Goal: Task Accomplishment & Management: Use online tool/utility

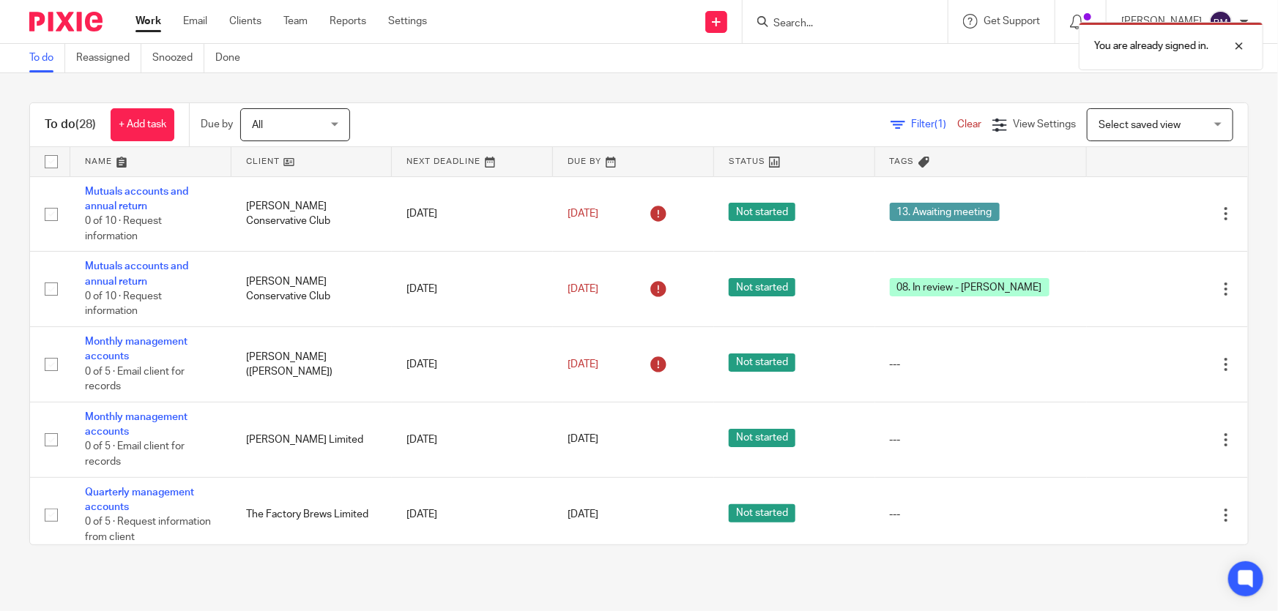
click at [835, 28] on div "You are already signed in." at bounding box center [951, 43] width 625 height 56
click at [1237, 50] on div at bounding box center [1228, 46] width 40 height 18
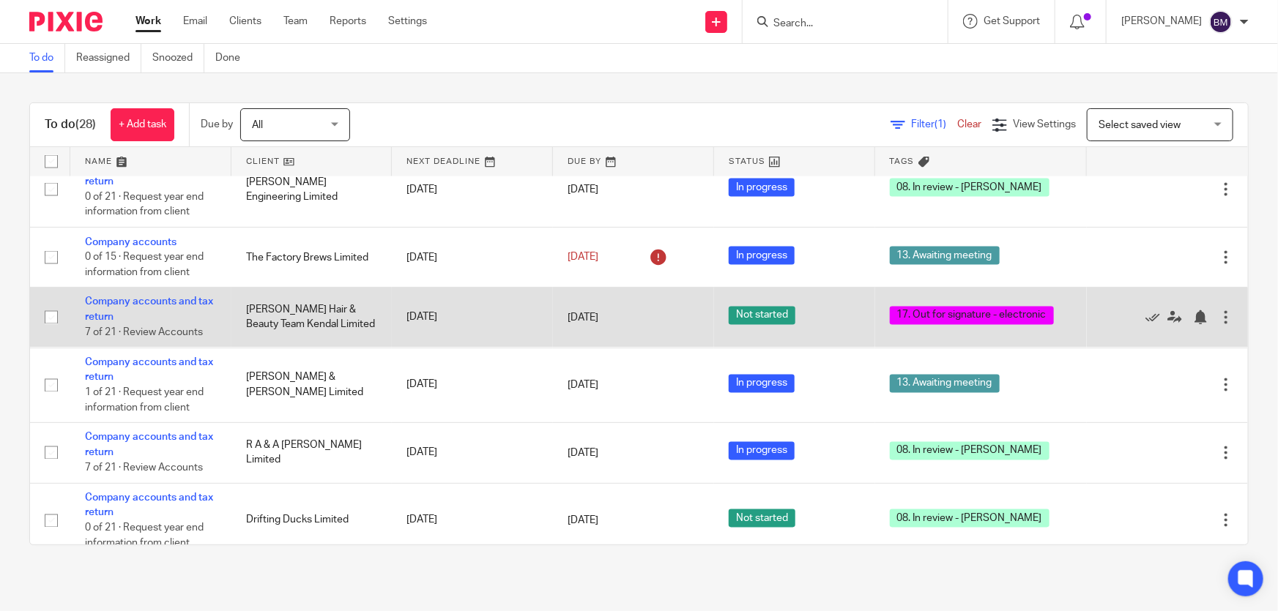
scroll to position [1331, 0]
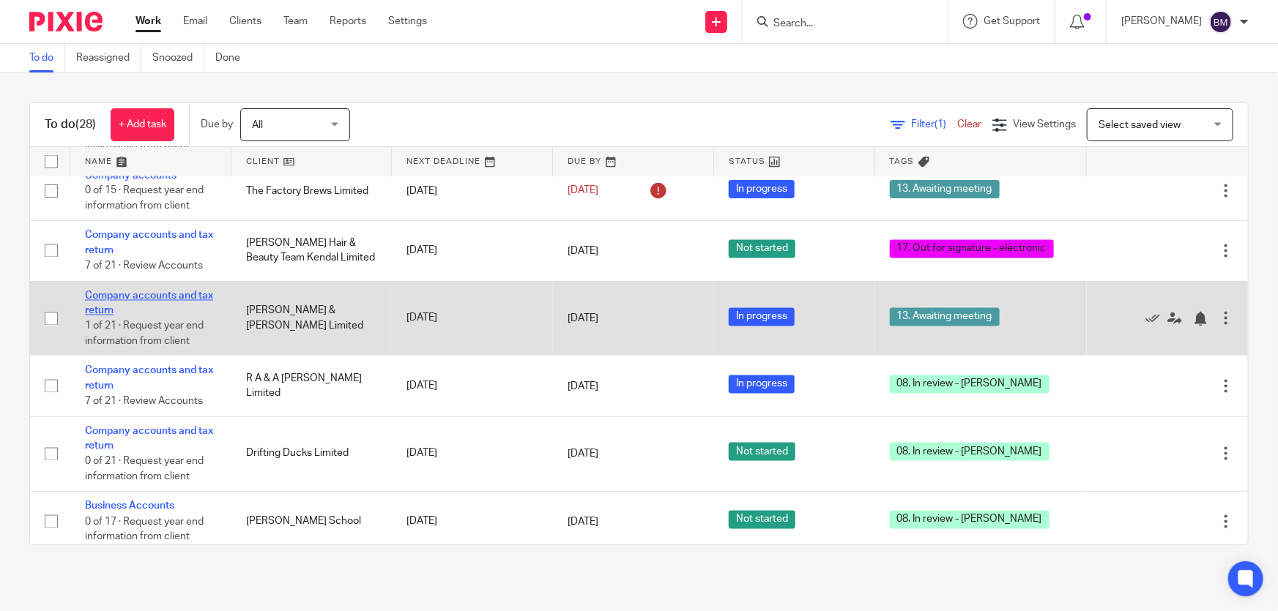
click at [186, 291] on link "Company accounts and tax return" at bounding box center [149, 303] width 128 height 25
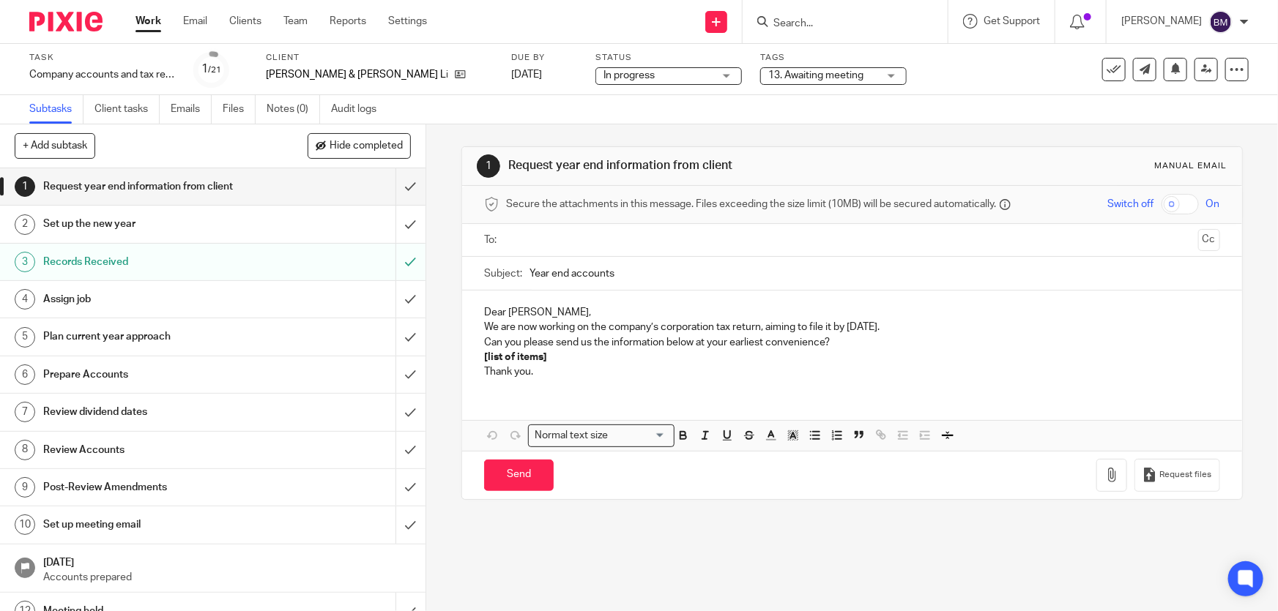
click at [775, 75] on span "13. Awaiting meeting" at bounding box center [815, 75] width 95 height 10
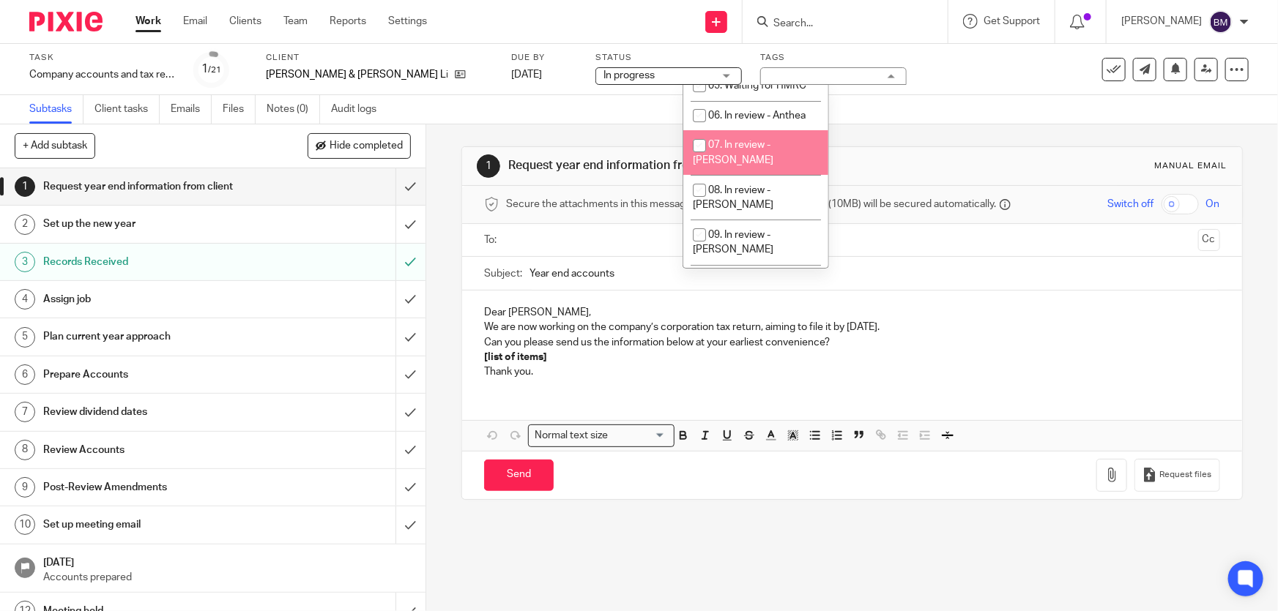
scroll to position [266, 0]
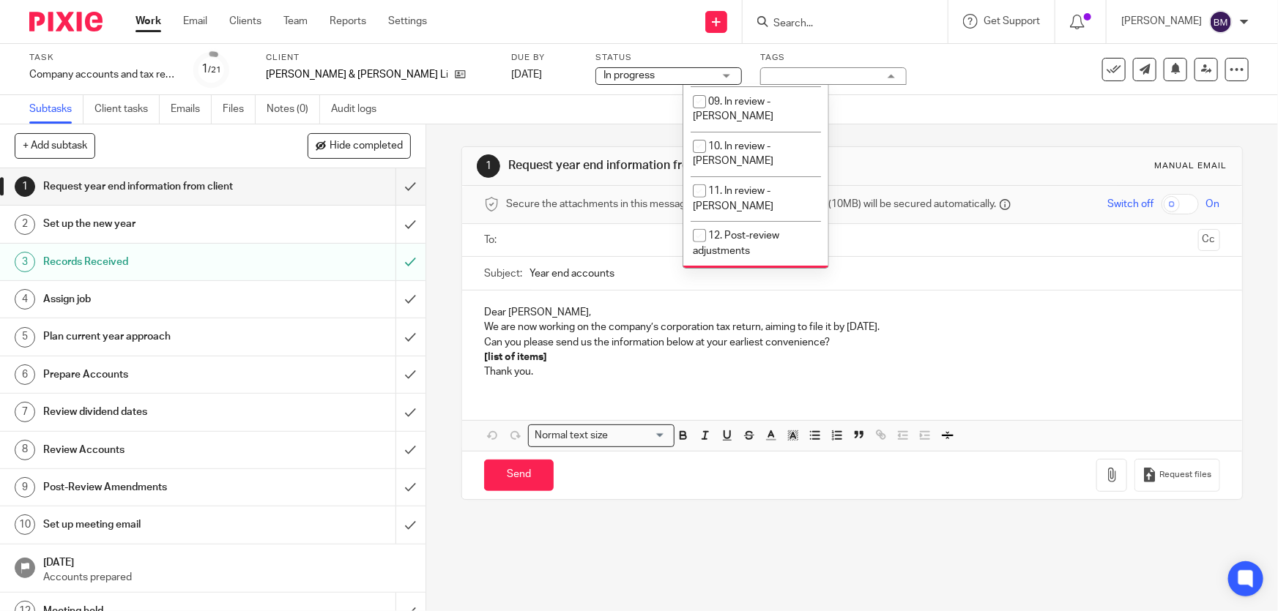
click at [744, 275] on span "13. Awaiting meeting" at bounding box center [755, 280] width 95 height 10
checkbox input "false"
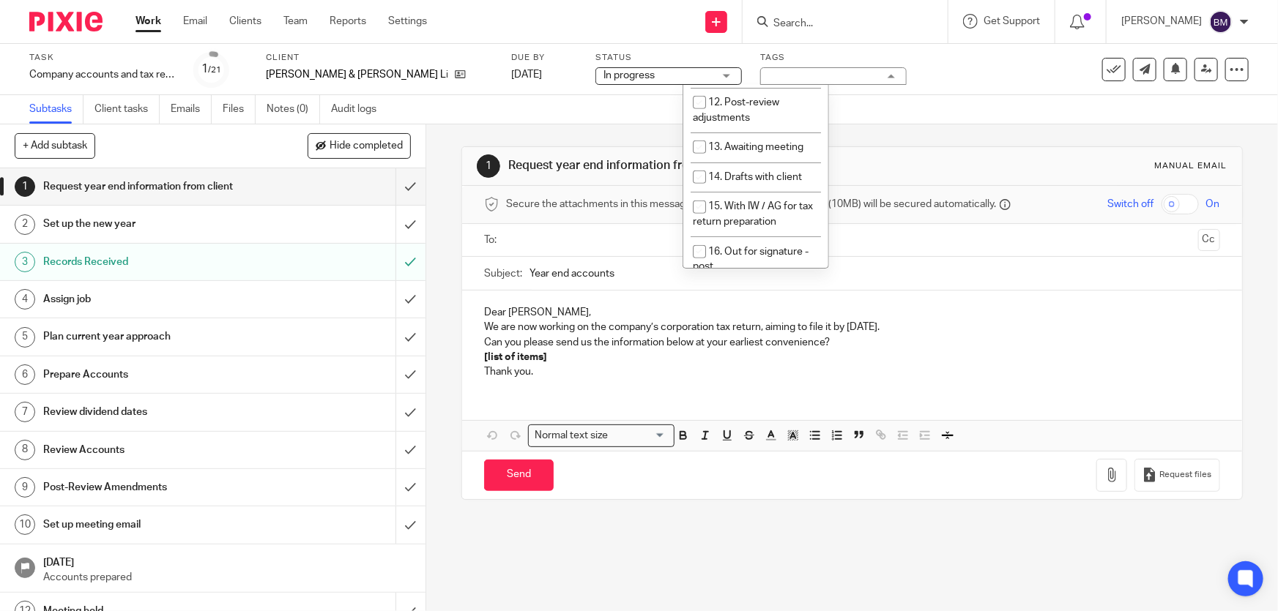
click at [748, 291] on span "17. Out for signature - electronic" at bounding box center [751, 304] width 116 height 26
checkbox input "true"
click at [916, 76] on div "Task Company accounts and tax return Save Company accounts and tax return 1 /21…" at bounding box center [537, 69] width 1016 height 35
